Goal: Information Seeking & Learning: Learn about a topic

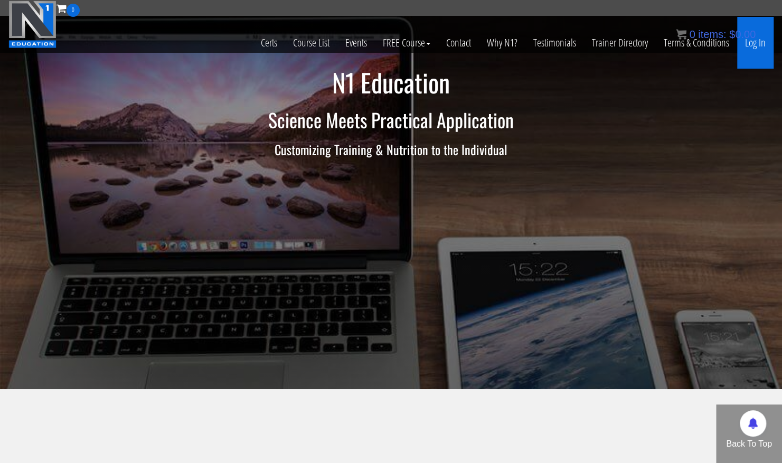
click at [760, 44] on link "Log In" at bounding box center [755, 43] width 36 height 52
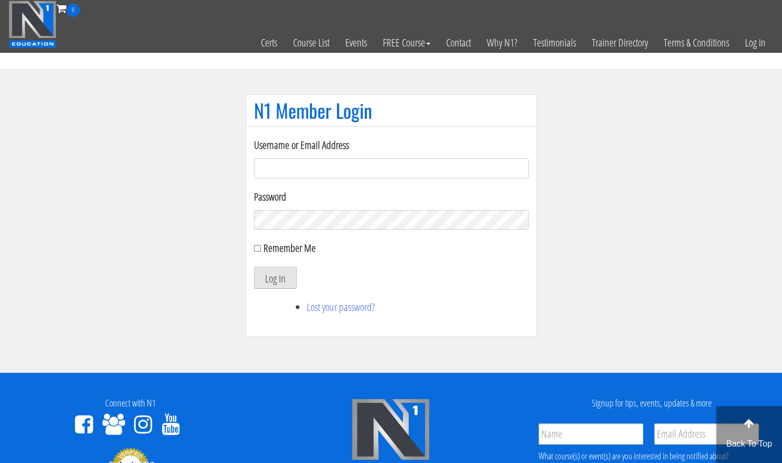
type input "[PERSON_NAME][EMAIL_ADDRESS][DOMAIN_NAME]"
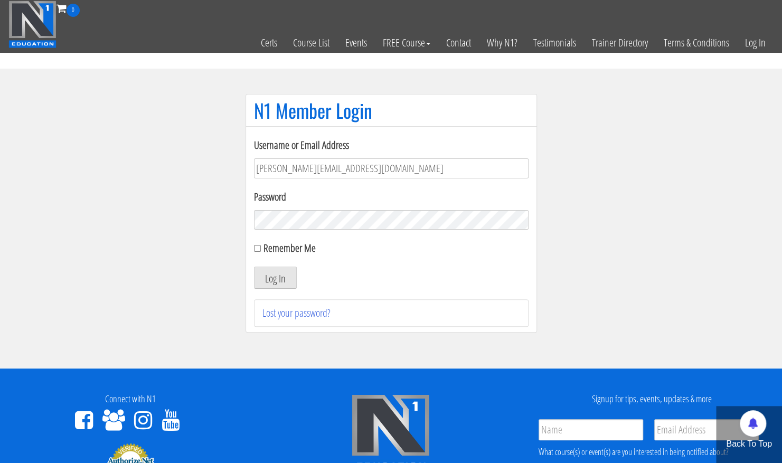
click at [287, 289] on div "Username or Email Address [PERSON_NAME][EMAIL_ADDRESS][DOMAIN_NAME] Password Re…" at bounding box center [391, 232] width 275 height 190
click at [280, 283] on button "Log In" at bounding box center [275, 278] width 43 height 22
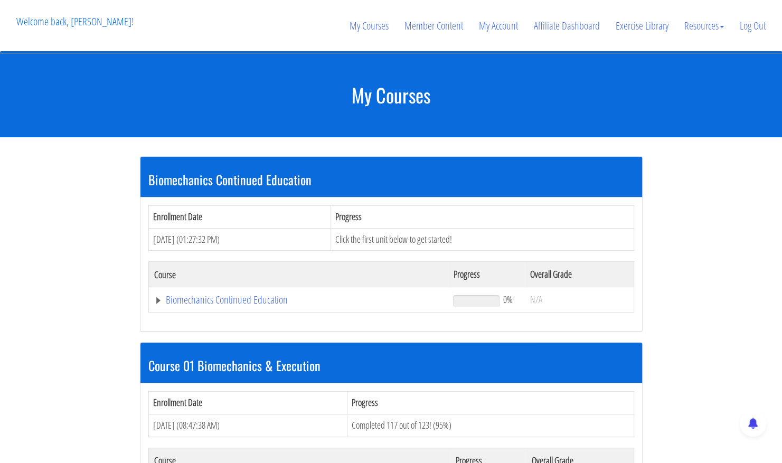
scroll to position [277, 0]
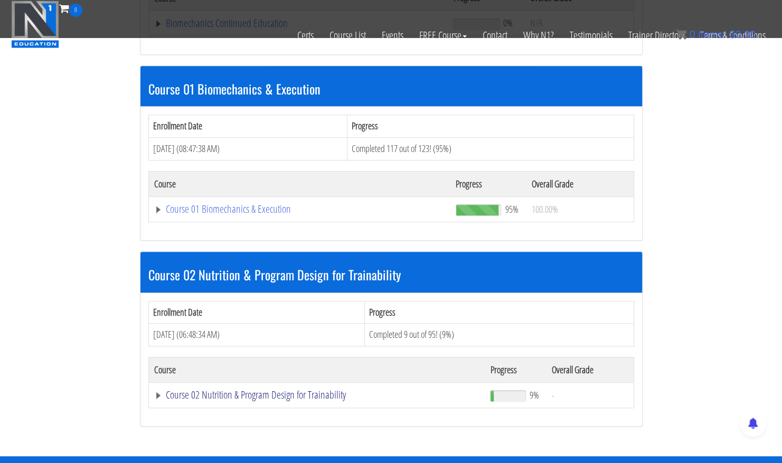
click at [239, 29] on link "Course 02 Nutrition & Program Design for Trainability" at bounding box center [298, 23] width 289 height 11
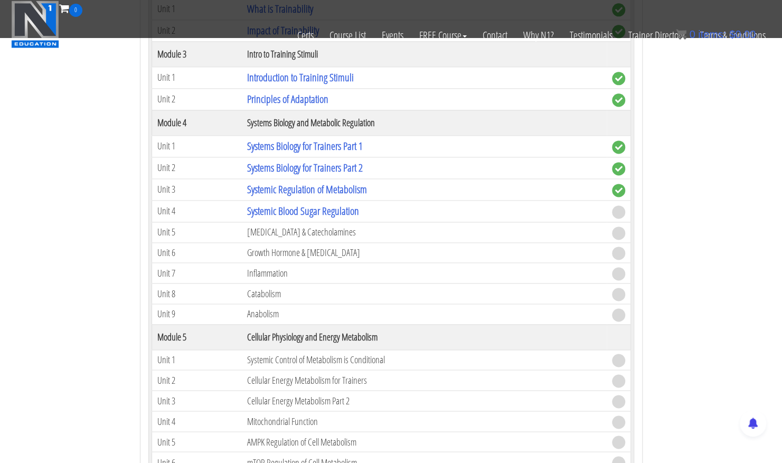
scroll to position [784, 0]
click at [359, 186] on link "Systemic Regulation of Metabolism" at bounding box center [307, 189] width 120 height 14
